Goal: Task Accomplishment & Management: Manage account settings

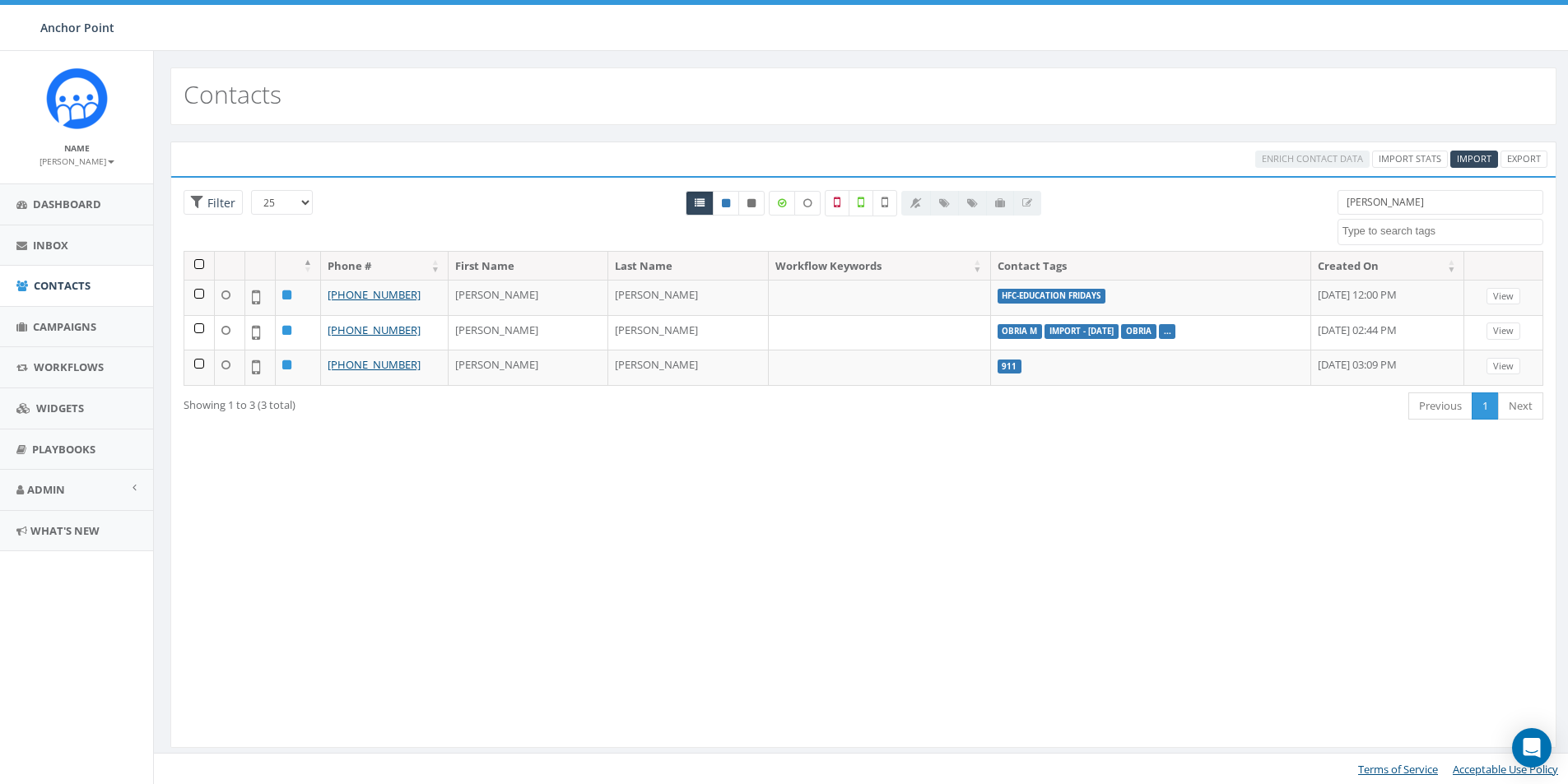
select select
click at [75, 323] on span "Campaigns" at bounding box center [64, 326] width 64 height 14
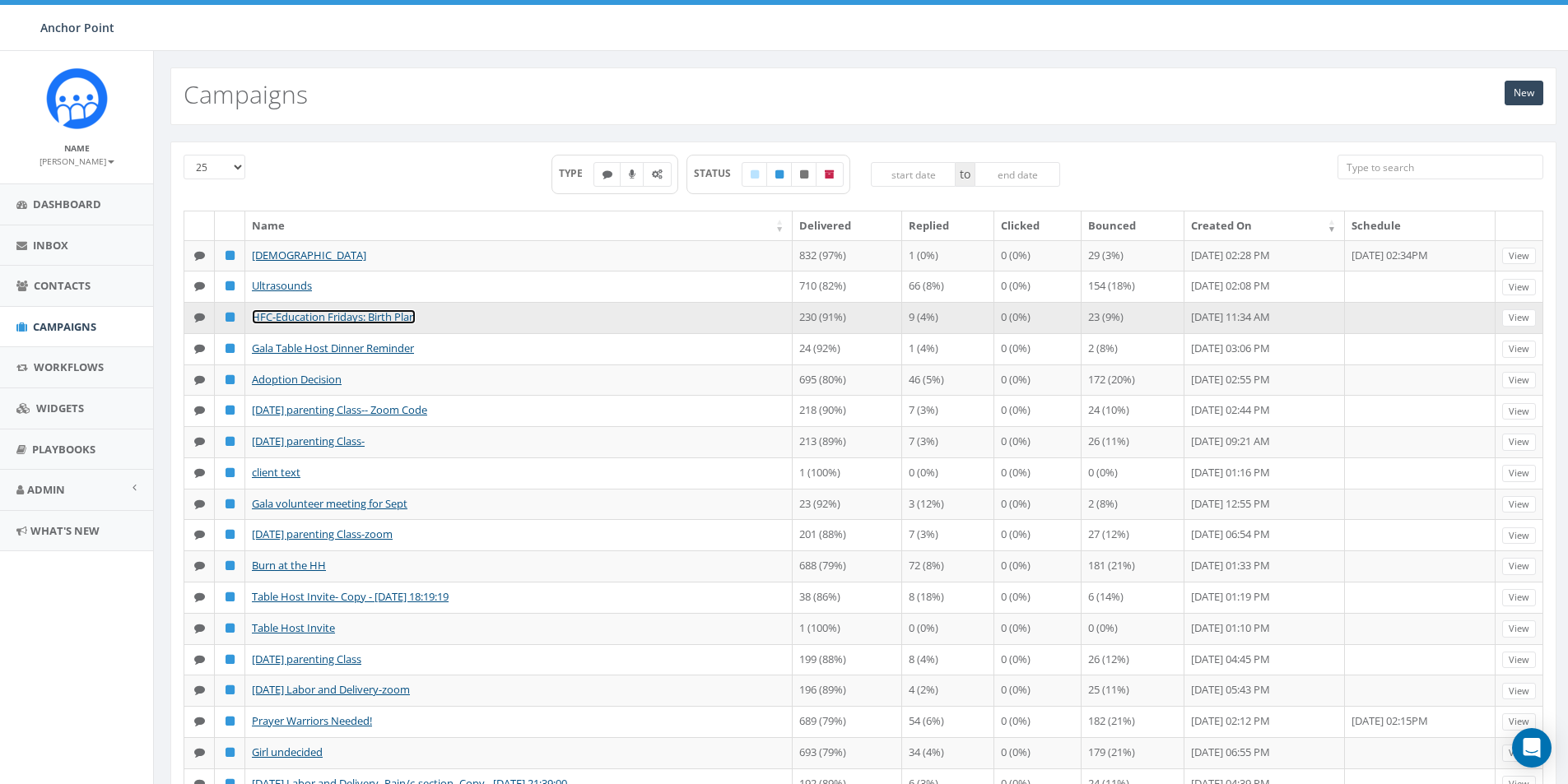
click at [289, 324] on link "HFC-Education Fridays: Birth Plan" at bounding box center [334, 316] width 164 height 14
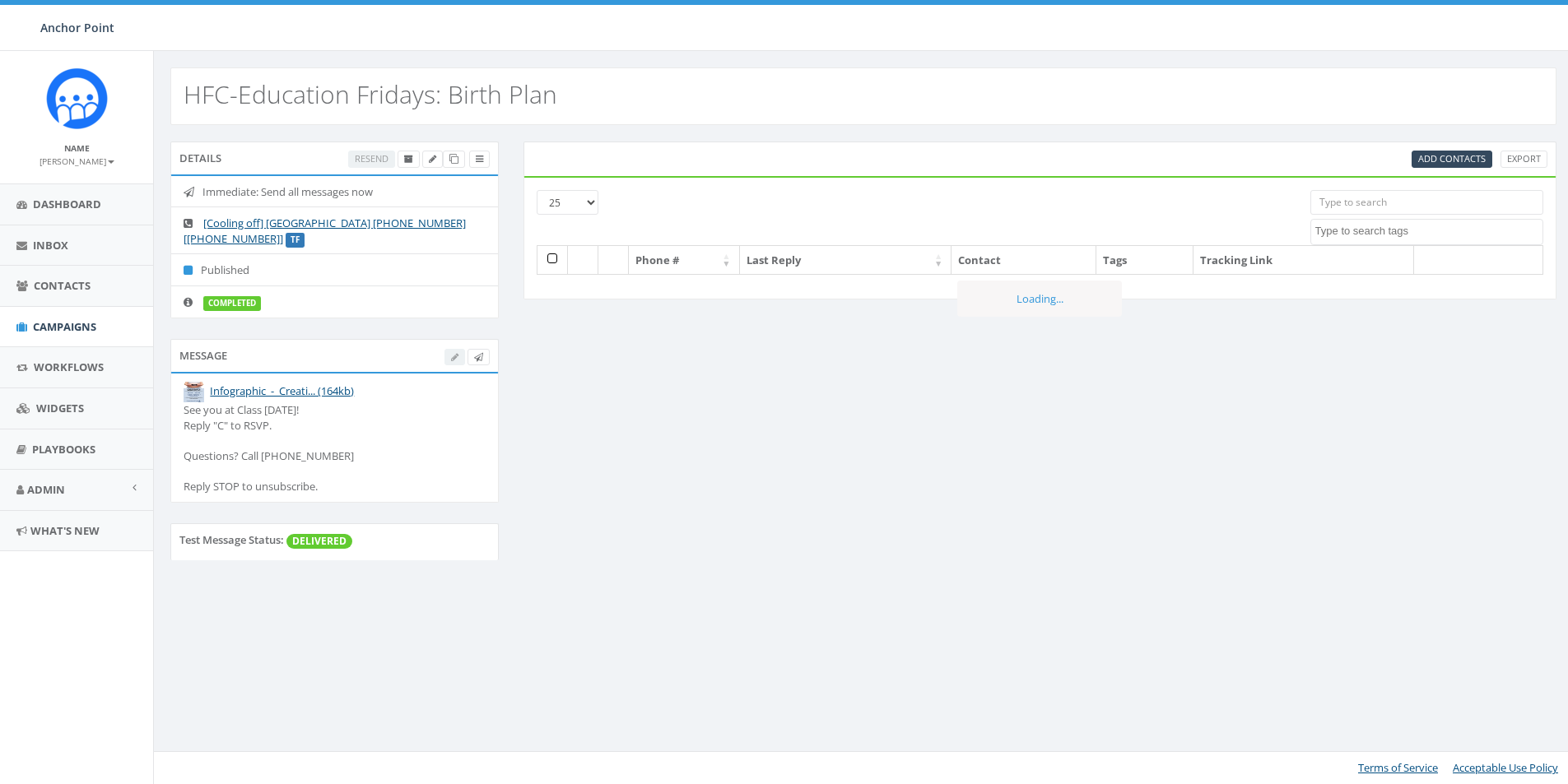
select select
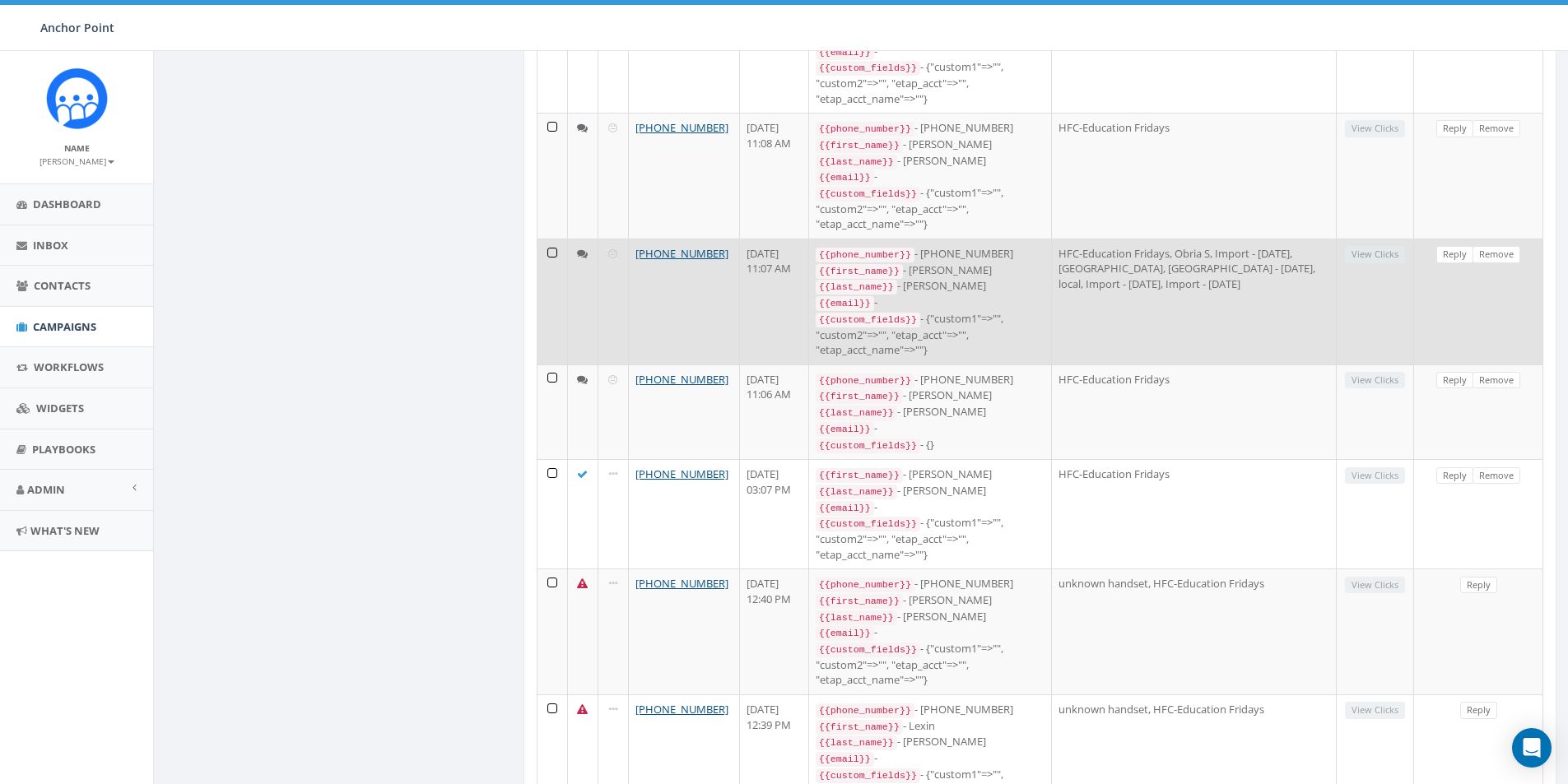
scroll to position [916, 0]
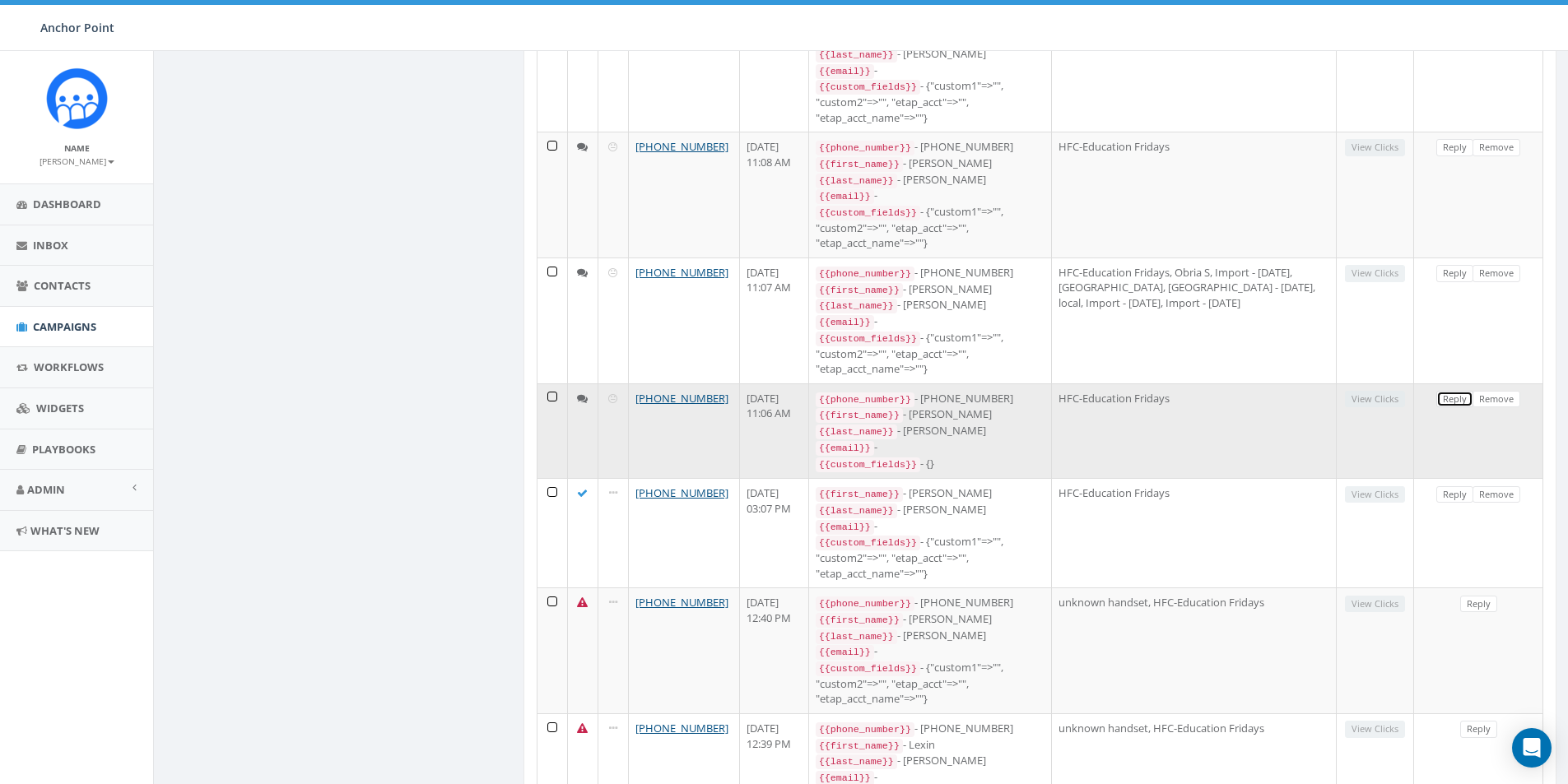
click at [1452, 391] on link "Reply" at bounding box center [1455, 399] width 37 height 17
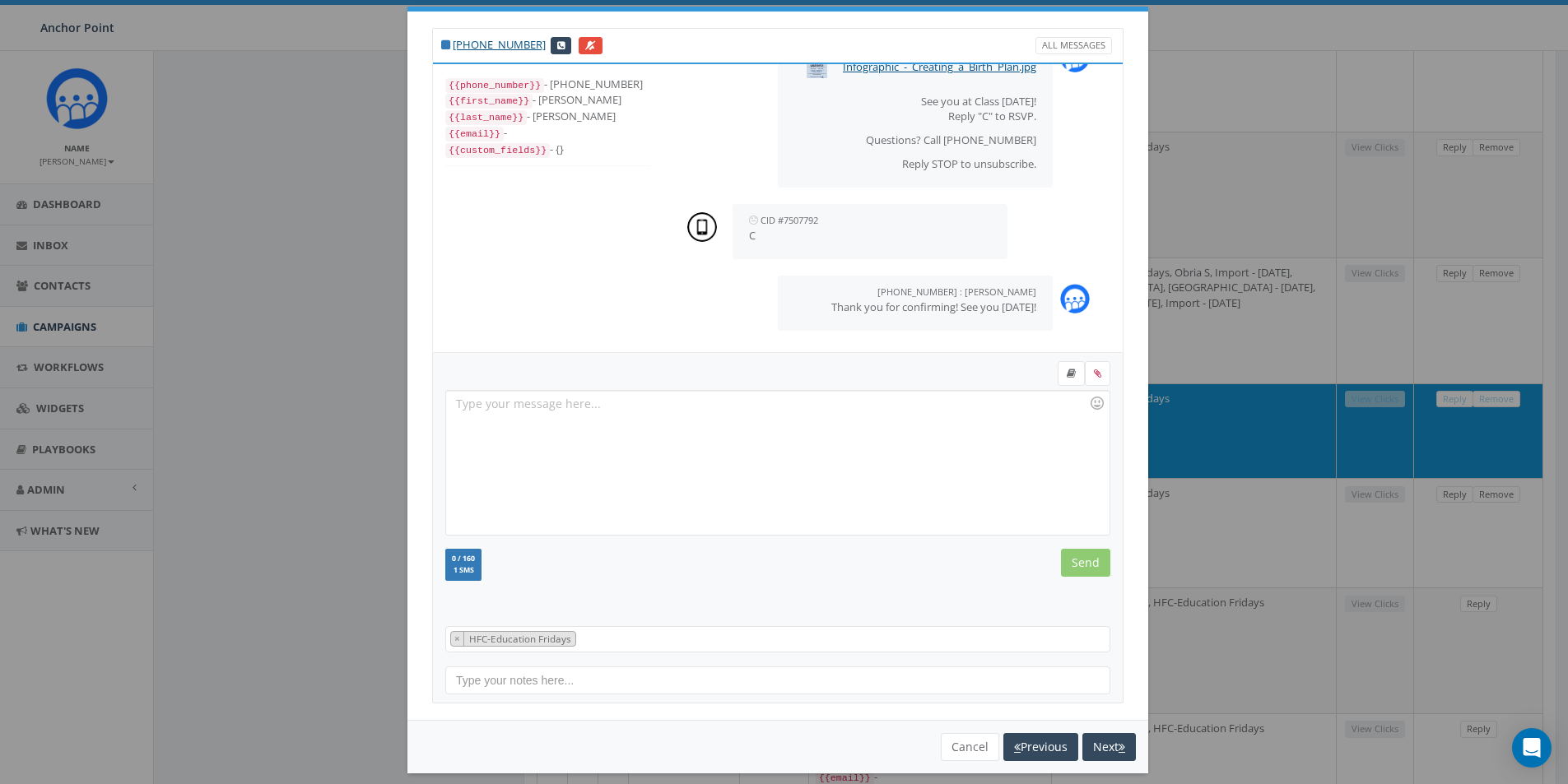
scroll to position [40, 0]
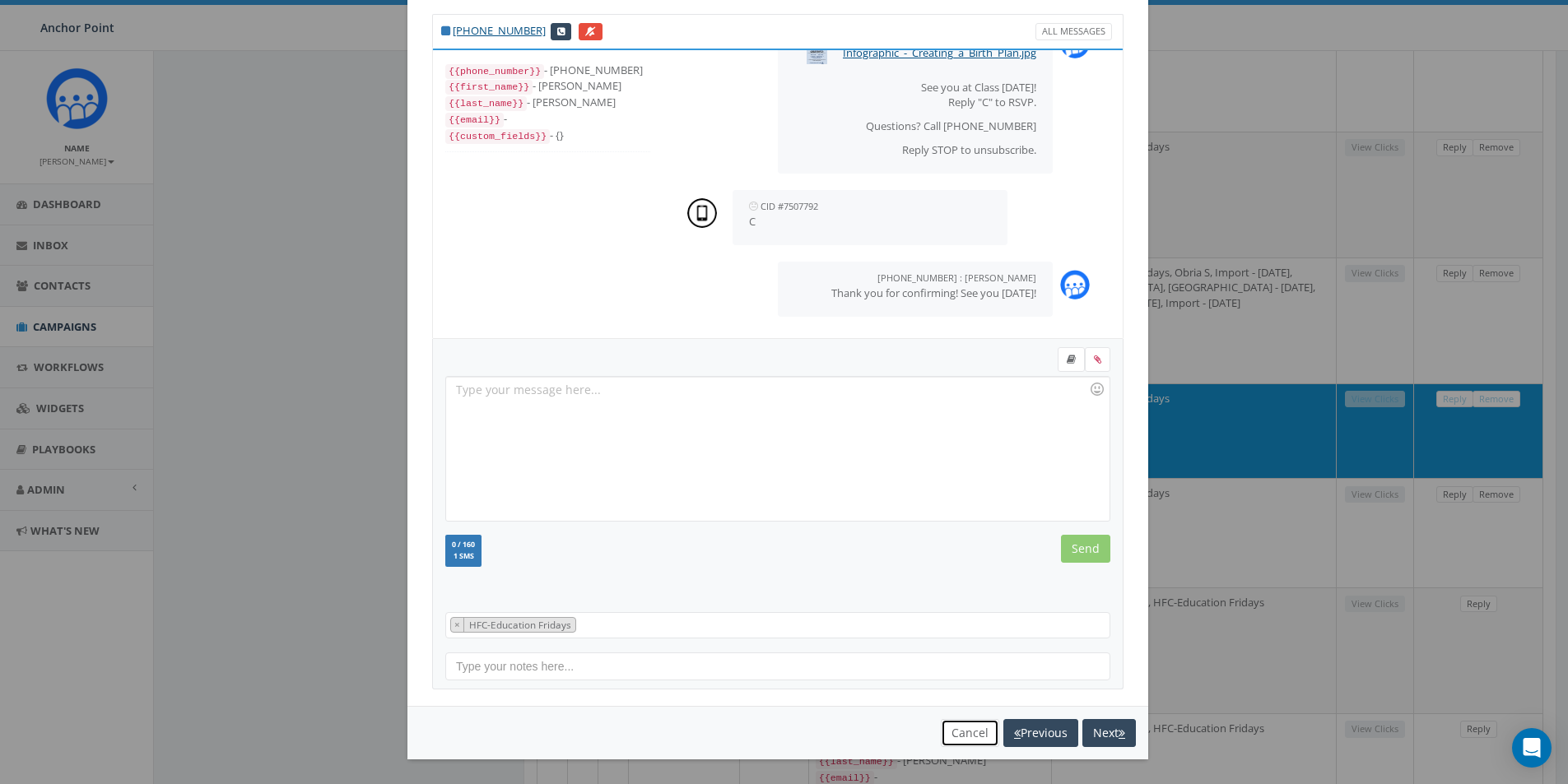
click at [960, 731] on button "Cancel" at bounding box center [970, 733] width 59 height 28
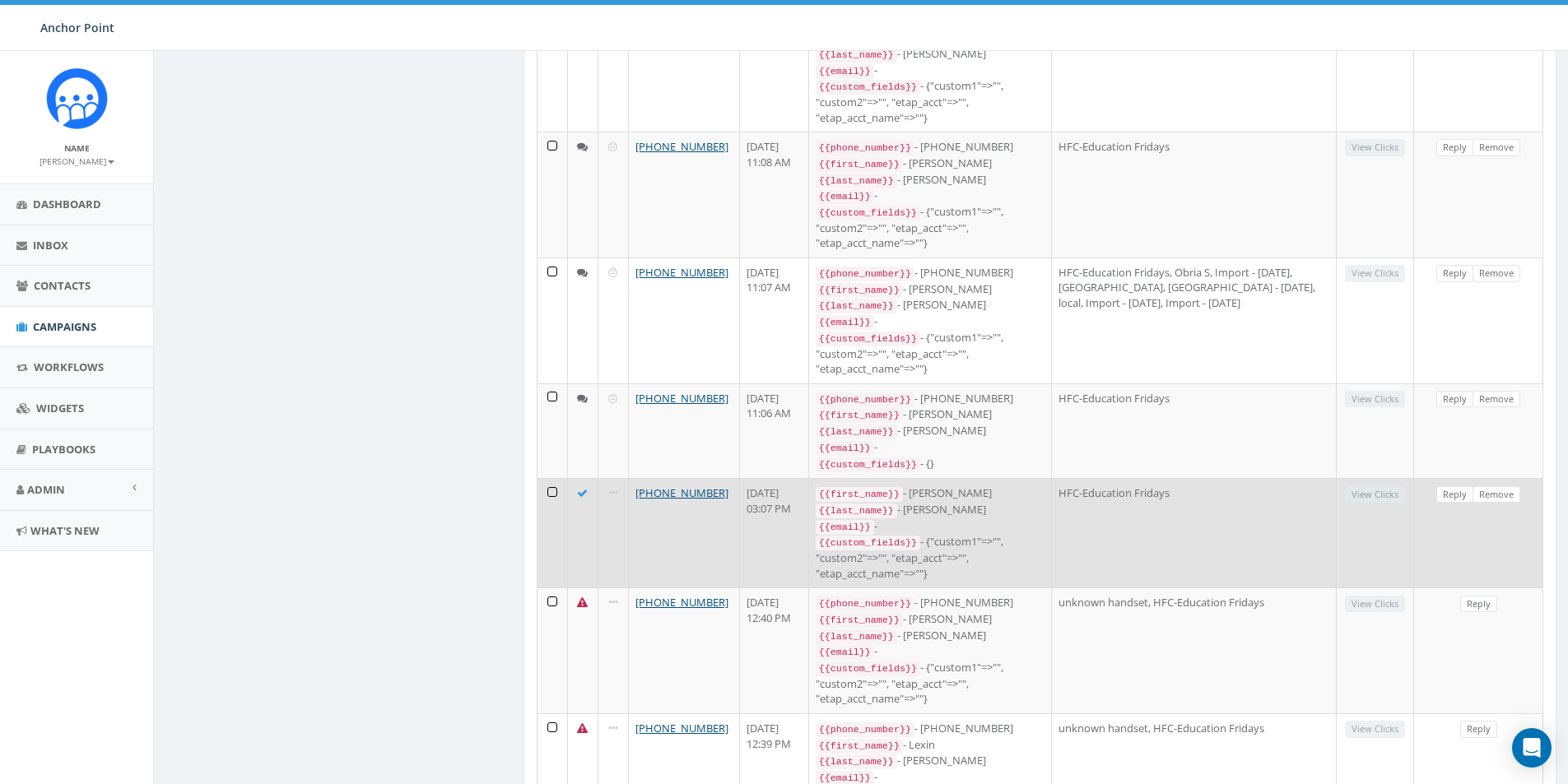
scroll to position [0, 0]
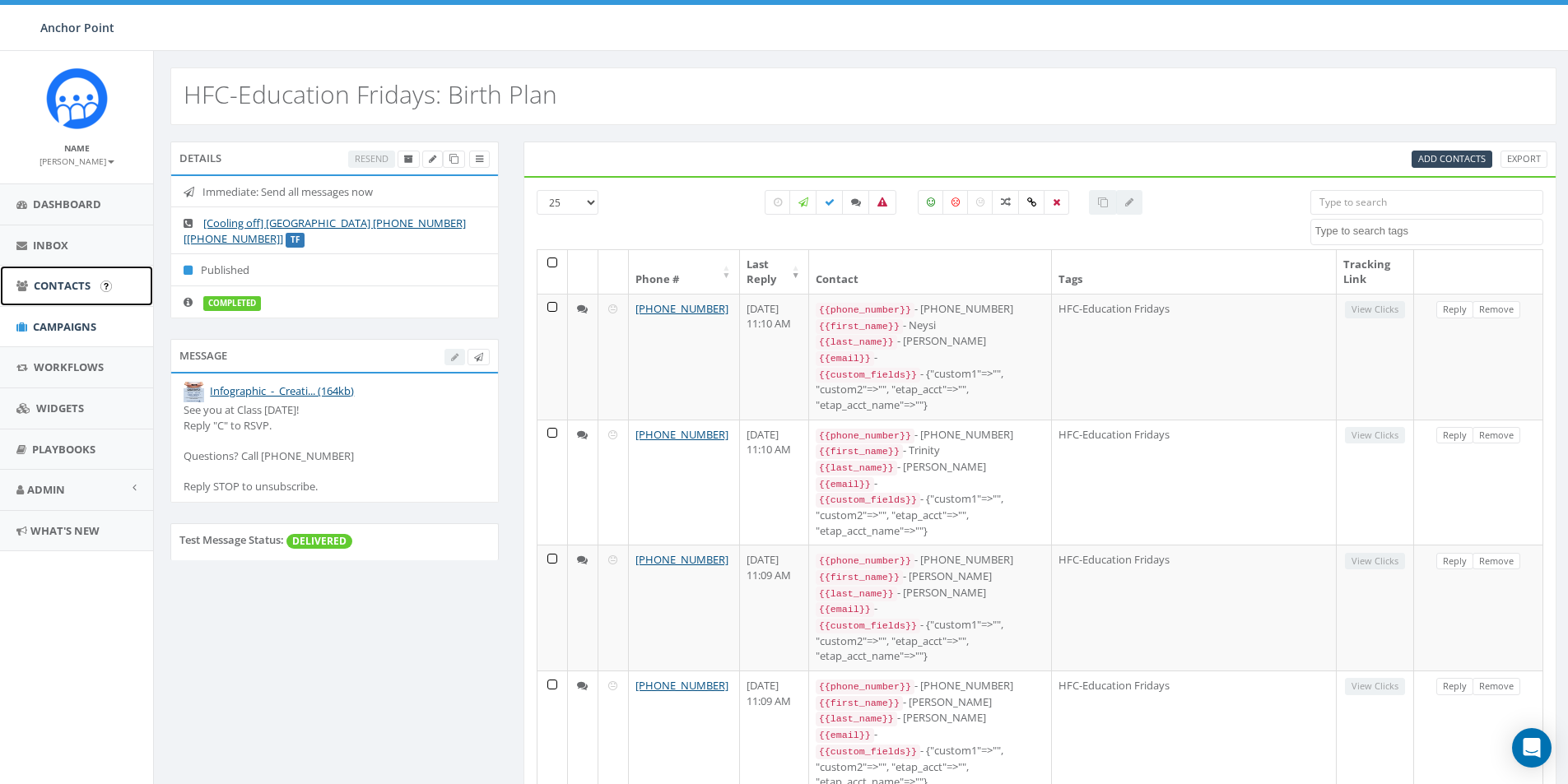
click at [80, 288] on span "Contacts" at bounding box center [62, 285] width 57 height 14
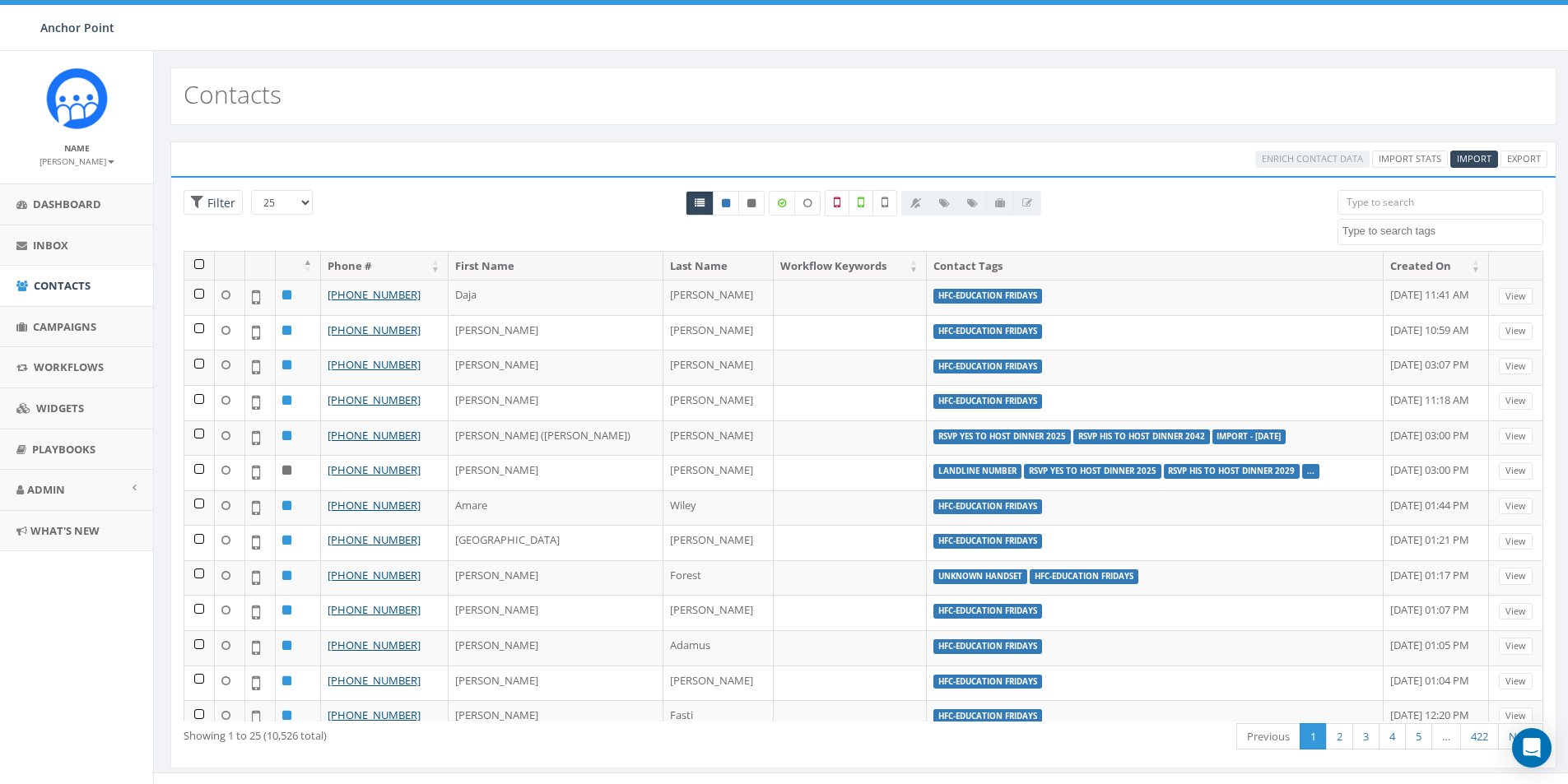
select select
click at [1472, 156] on span "Import" at bounding box center [1475, 158] width 35 height 13
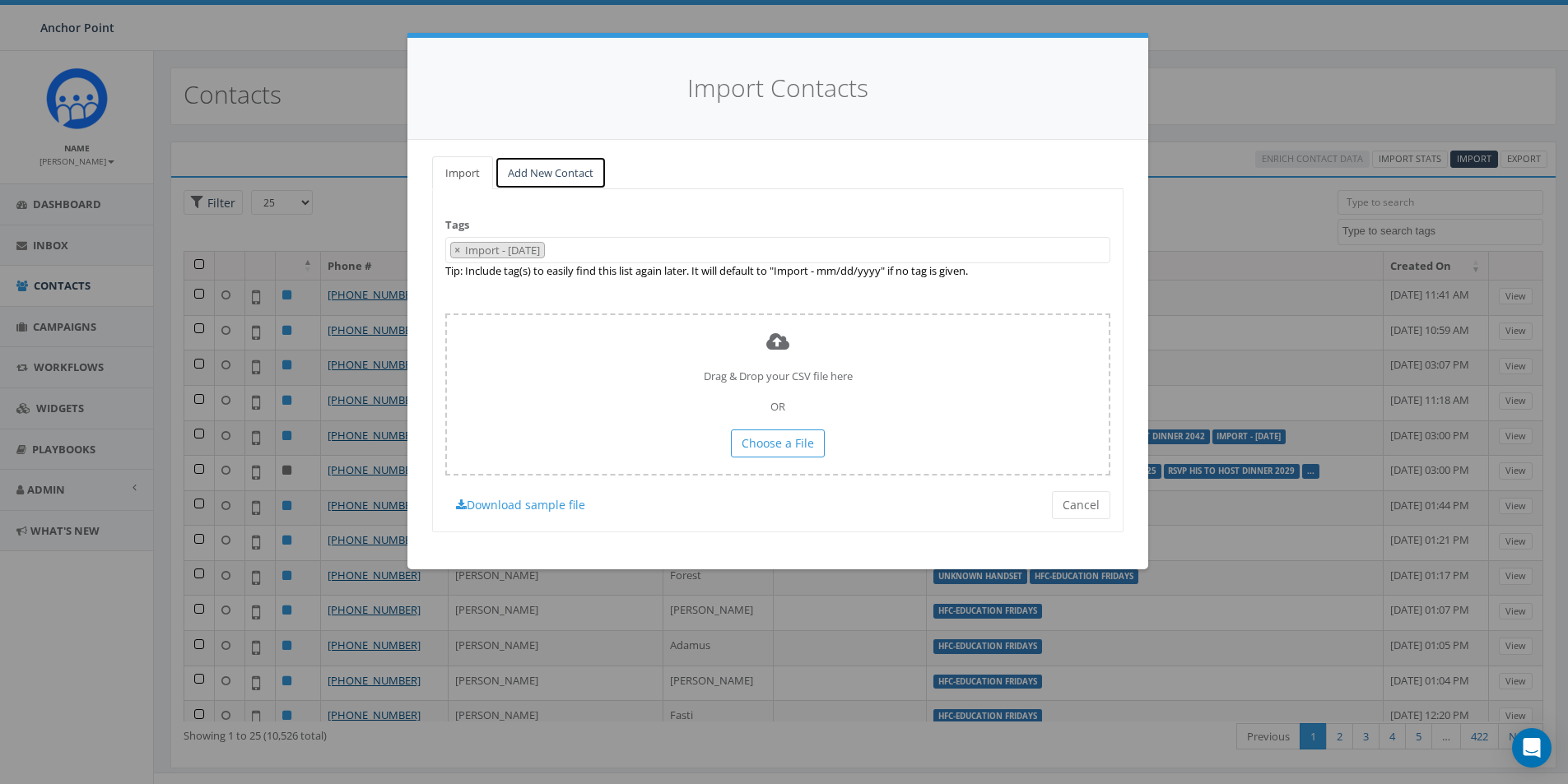
click at [566, 174] on link "Add New Contact" at bounding box center [551, 173] width 112 height 34
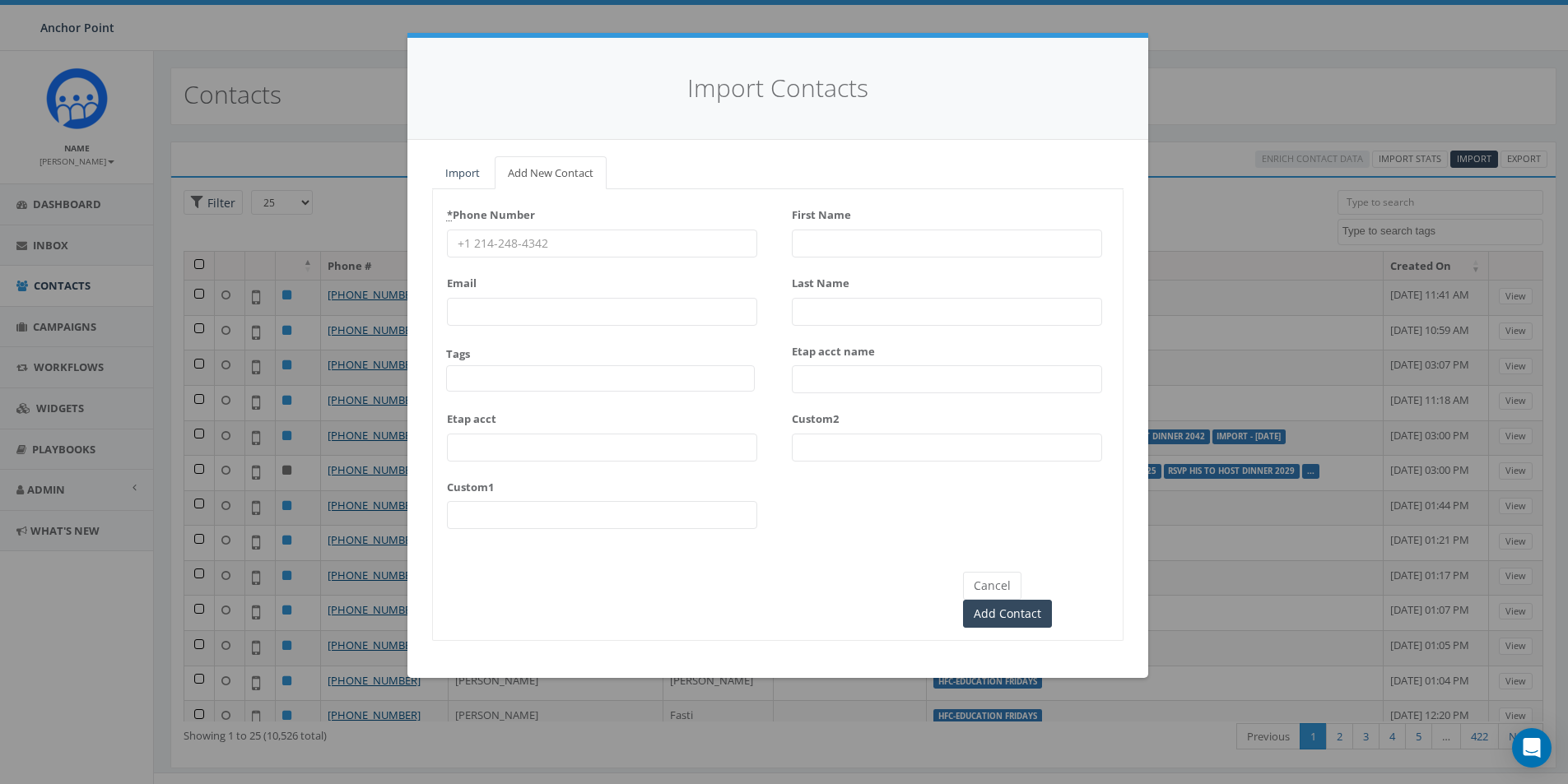
click at [521, 386] on span at bounding box center [601, 378] width 309 height 26
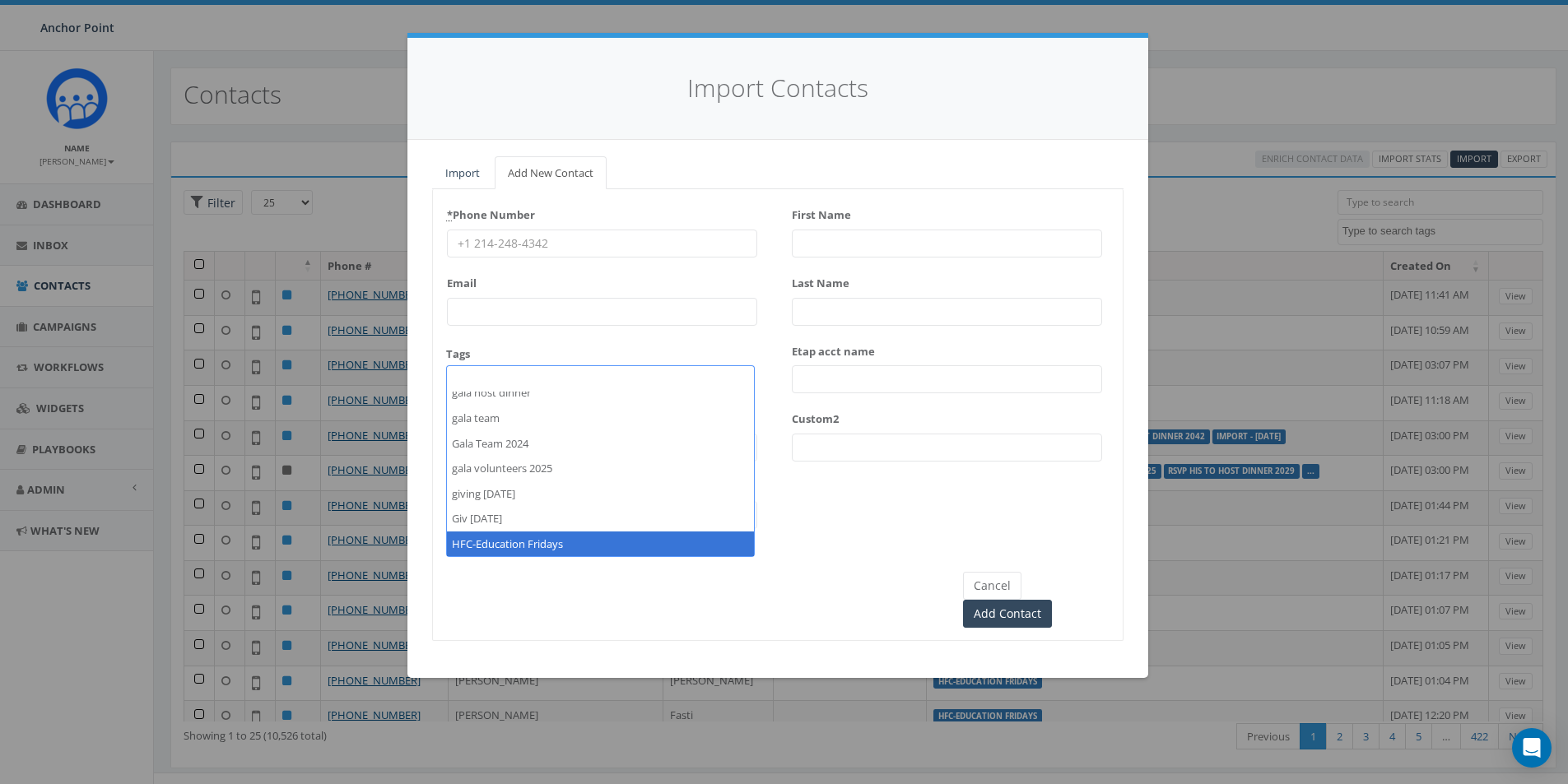
select select "HFC-Education Fridays"
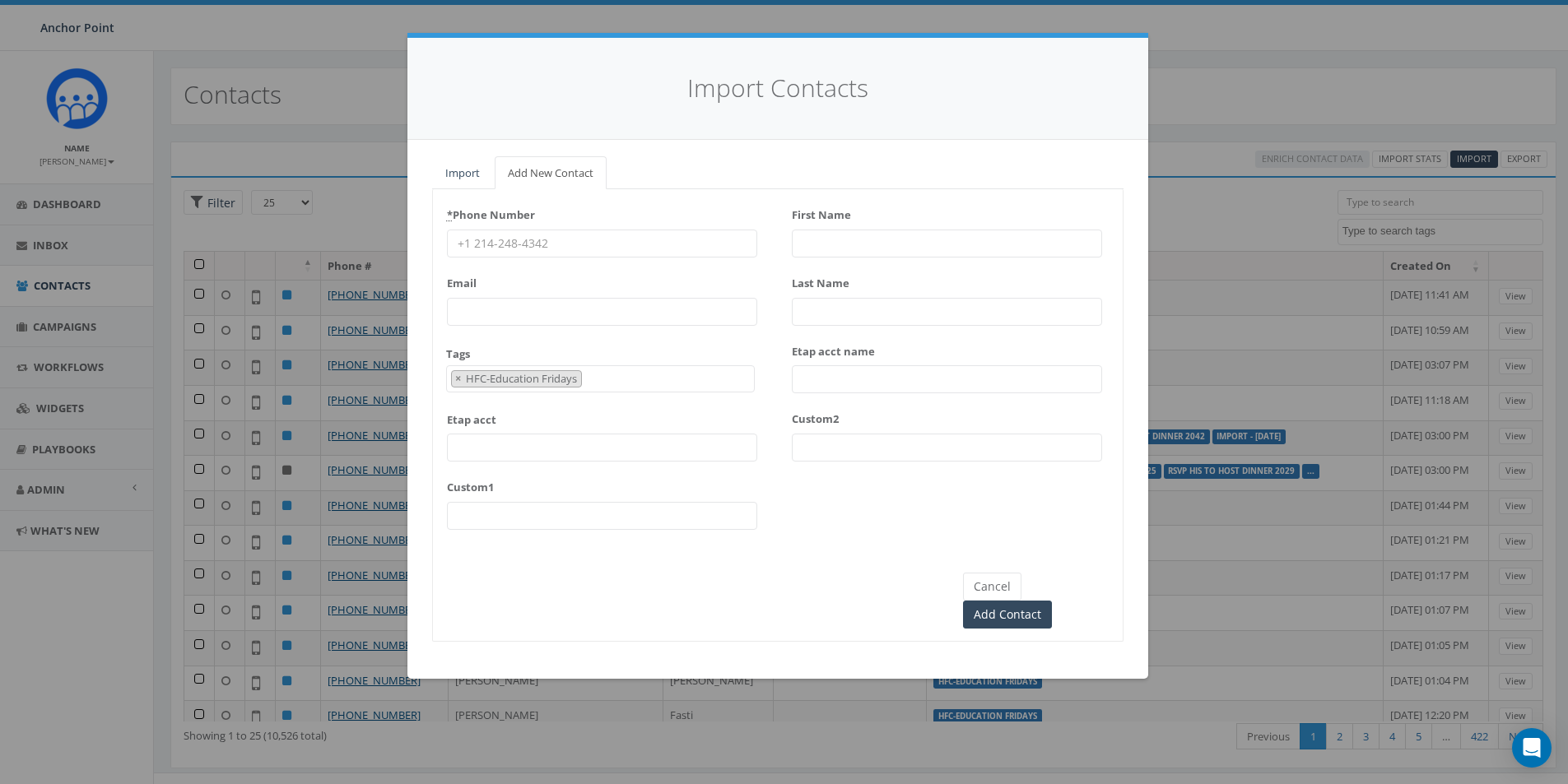
scroll to position [547, 0]
click at [986, 582] on button "Cancel" at bounding box center [992, 586] width 59 height 28
